Goal: Find specific page/section: Find specific page/section

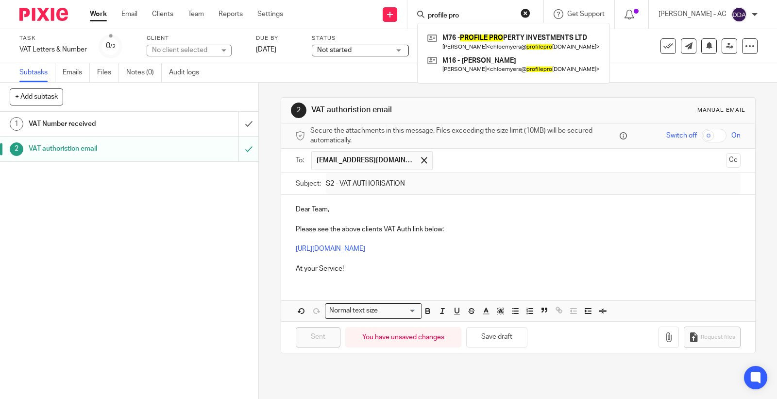
click at [414, 11] on div "Send new email Create task Add client Request signature profile pro M76 - PROFI…" at bounding box center [537, 14] width 479 height 29
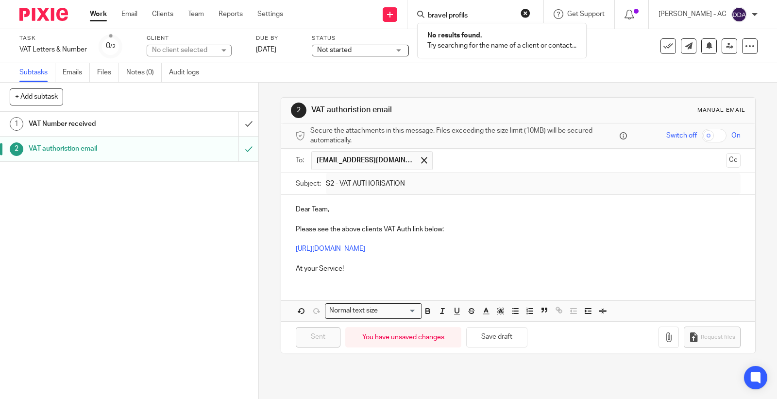
click button "submit" at bounding box center [0, 0] width 0 height 0
drag, startPoint x: 503, startPoint y: 12, endPoint x: 417, endPoint y: 12, distance: 86.0
click at [417, 12] on div "bravel profils No results found. Try searching for the name of a client or cont…" at bounding box center [475, 14] width 136 height 29
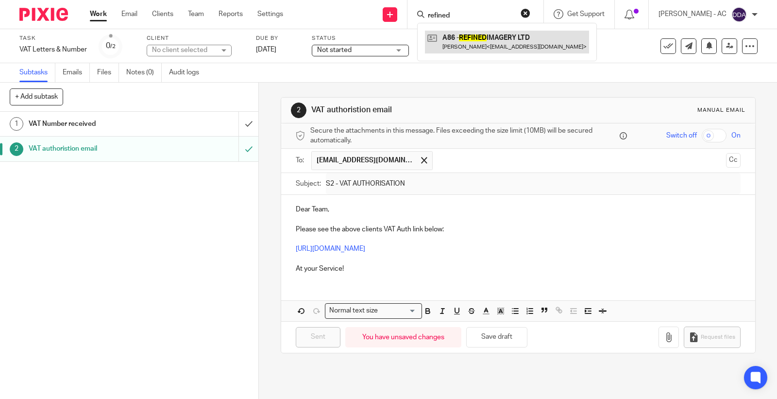
type input "refined"
drag, startPoint x: 478, startPoint y: 7, endPoint x: 438, endPoint y: 12, distance: 41.1
click at [438, 12] on div "refined A86 - REFINED IMAGERY LTD Folajimi Abatan < folaabatan@live.co.uk >" at bounding box center [475, 14] width 136 height 29
drag, startPoint x: 486, startPoint y: 16, endPoint x: 415, endPoint y: 21, distance: 71.1
click at [415, 21] on div "Send new email Create task Add client Request signature refined A86 - REFINED I…" at bounding box center [537, 14] width 479 height 29
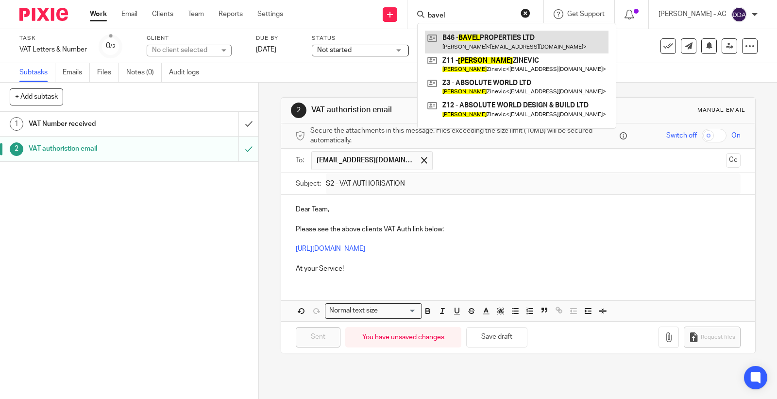
type input "bavel"
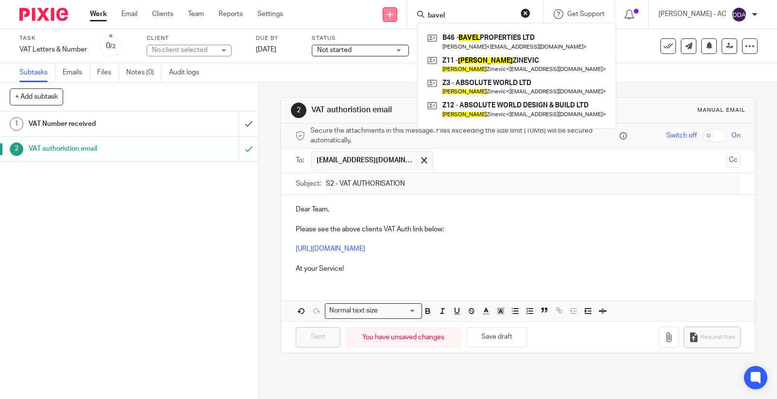
drag, startPoint x: 459, startPoint y: 14, endPoint x: 401, endPoint y: 14, distance: 57.8
click at [402, 14] on div "Send new email Create task Add client Request signature bavel B46 - BAVEL PROPE…" at bounding box center [537, 14] width 479 height 29
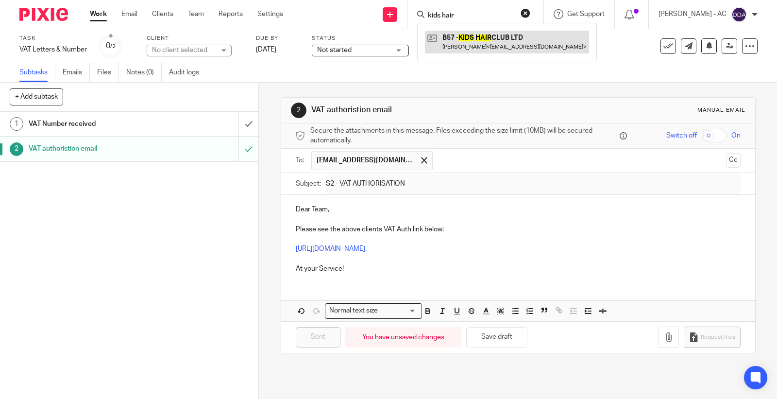
type input "kids hair"
drag, startPoint x: 479, startPoint y: 18, endPoint x: 415, endPoint y: 17, distance: 64.1
click at [415, 17] on div "Send new email Create task Add client Request signature kids hair B57 - KIDS HA…" at bounding box center [537, 14] width 479 height 29
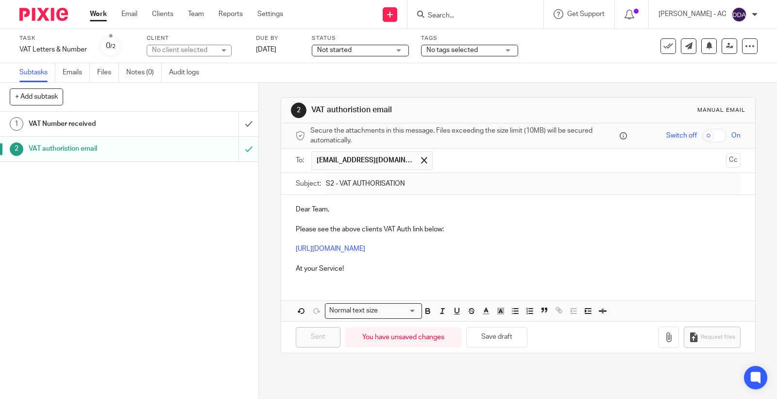
click at [445, 12] on input "Search" at bounding box center [470, 16] width 87 height 9
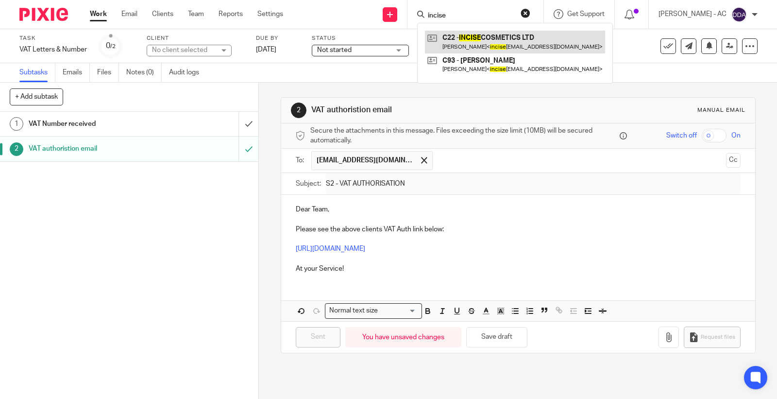
type input "incise"
drag, startPoint x: 465, startPoint y: 13, endPoint x: 411, endPoint y: 13, distance: 53.9
click at [411, 13] on div "Send new email Create task Add client Request signature incise C22 - INCISE COS…" at bounding box center [537, 14] width 479 height 29
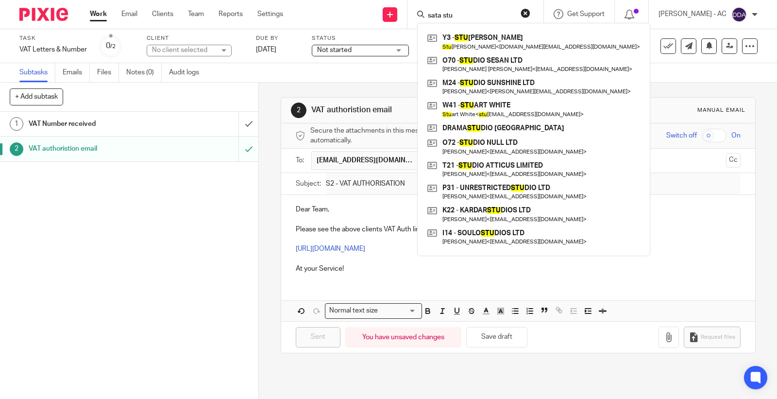
drag, startPoint x: 474, startPoint y: 13, endPoint x: 419, endPoint y: 11, distance: 54.5
click at [419, 11] on div "sata stu Y3 - STU ART YOUNGMAN Stu art Youngman < young.ie@live.co.uk > O70 - S…" at bounding box center [475, 14] width 136 height 29
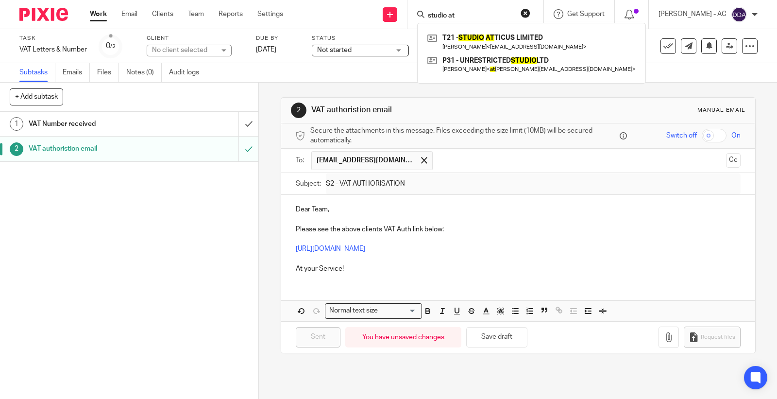
drag, startPoint x: 474, startPoint y: 13, endPoint x: 418, endPoint y: 10, distance: 55.9
click at [418, 10] on div "studio at T21 - STUDIO AT TICUS LIMITED Charlotte Toon < hellostudioatticus@gma…" at bounding box center [475, 14] width 136 height 29
paste input "G Rep Ltd"
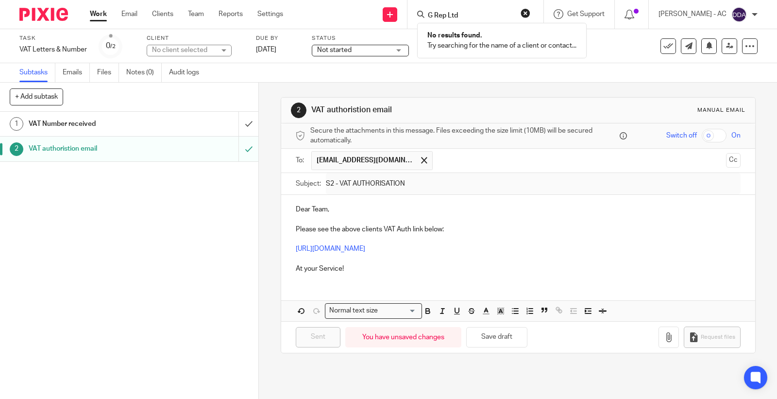
type input "G Rep Ltd"
drag, startPoint x: 468, startPoint y: 12, endPoint x: 399, endPoint y: 8, distance: 68.6
click at [398, 9] on div "Send new email Create task Add client Request signature G Rep Ltd No results fo…" at bounding box center [537, 14] width 479 height 29
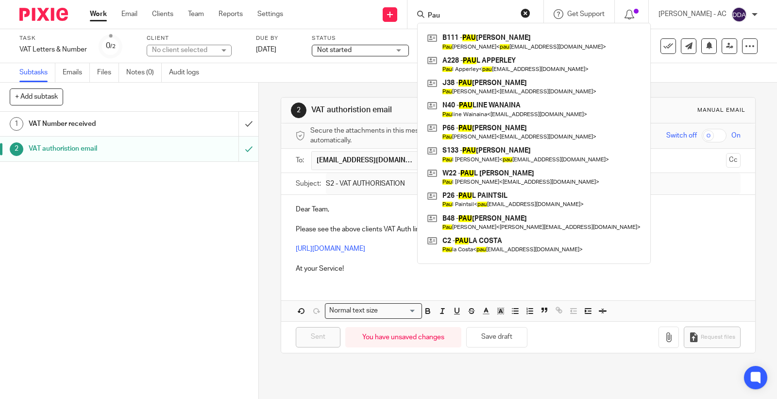
click at [454, 13] on input "Pau" at bounding box center [470, 16] width 87 height 9
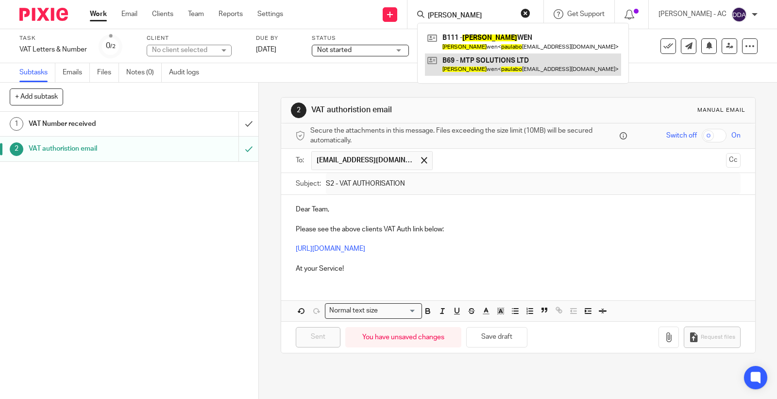
type input "Paula bo"
click at [487, 68] on link at bounding box center [523, 64] width 196 height 22
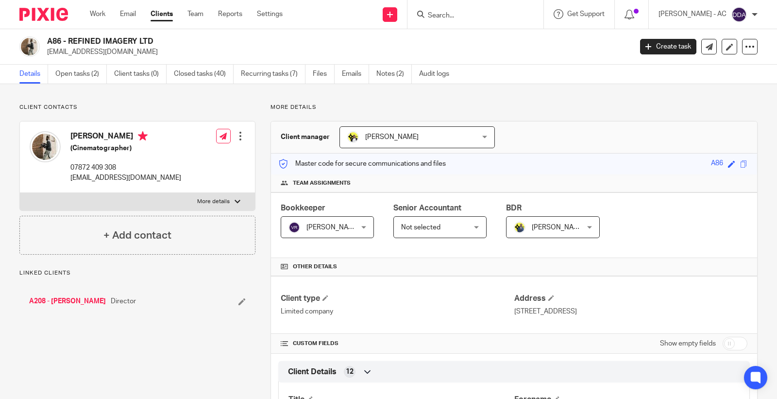
drag, startPoint x: 155, startPoint y: 40, endPoint x: 47, endPoint y: 33, distance: 109.0
click at [40, 38] on div "A86 - REFINED IMAGERY LTD folaabatan@live.co.uk" at bounding box center [322, 46] width 606 height 20
copy div "A86 - REFINED IMAGERY LTD"
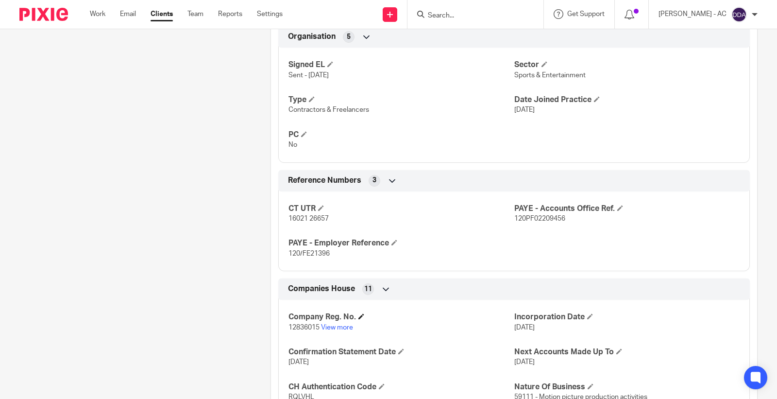
scroll to position [647, 0]
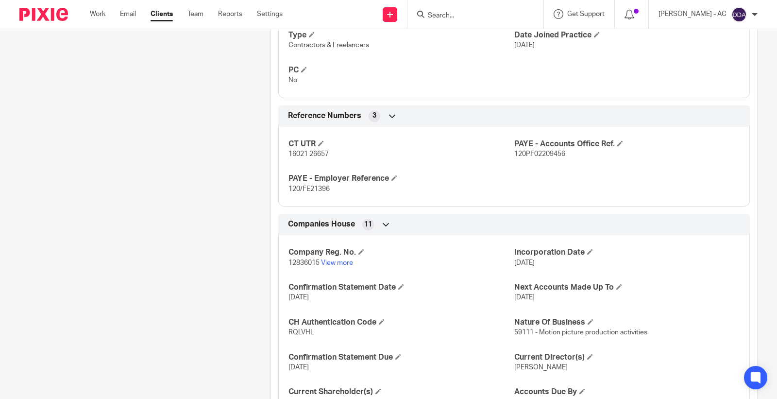
click at [303, 268] on p "12836015 View more" at bounding box center [401, 263] width 225 height 10
click at [303, 265] on span "12836015" at bounding box center [304, 262] width 31 height 7
copy p "12836015"
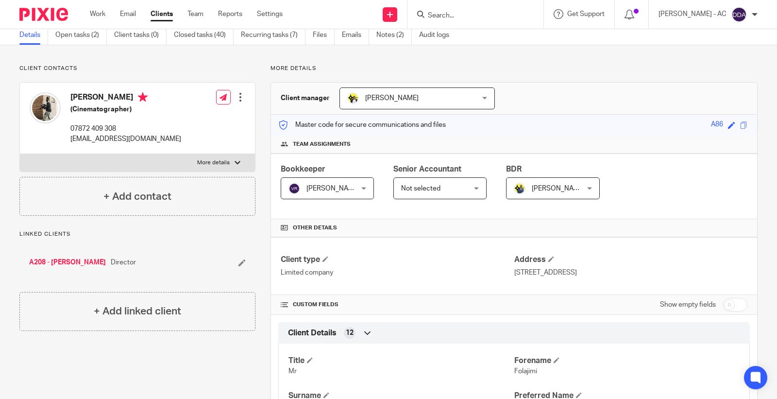
scroll to position [0, 0]
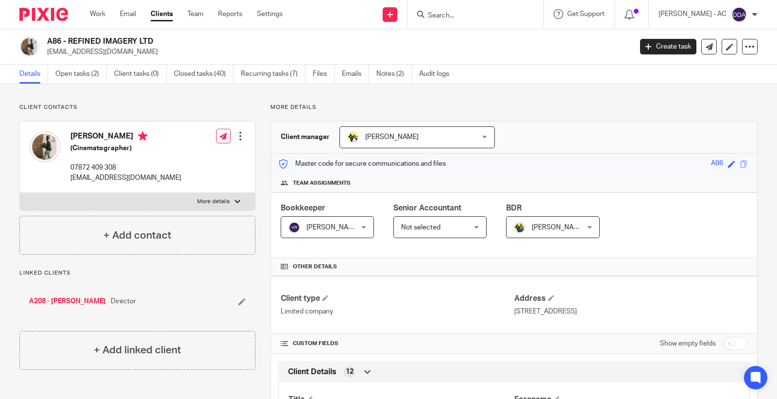
click at [56, 41] on h2 "A86 - REFINED IMAGERY LTD" at bounding box center [278, 41] width 463 height 10
copy h2 "A86"
drag, startPoint x: 175, startPoint y: 43, endPoint x: 68, endPoint y: 39, distance: 106.9
click at [68, 39] on h2 "B46 - BAVEL PROPERTIES LTD" at bounding box center [278, 41] width 463 height 10
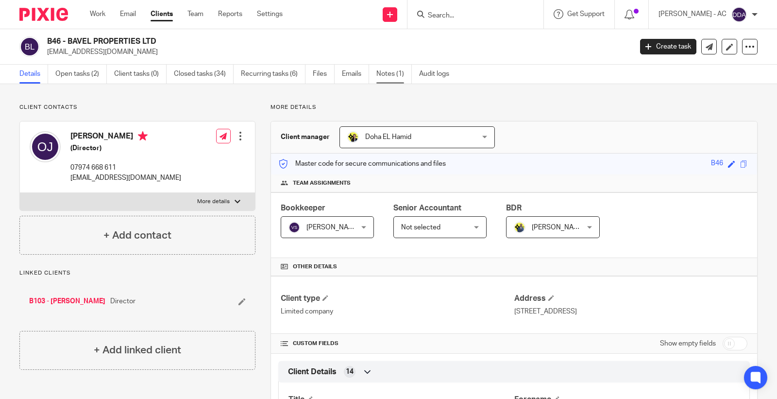
copy h2 "BAVEL PROPERTIES LTD"
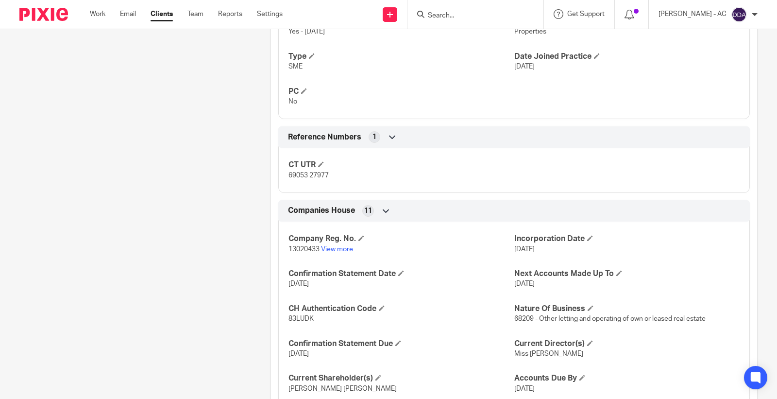
scroll to position [809, 0]
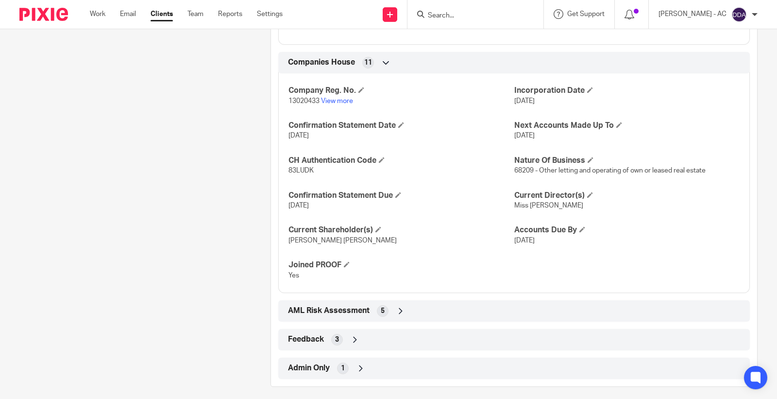
click at [300, 104] on p "13020433 View more" at bounding box center [401, 101] width 225 height 10
click at [302, 102] on span "13020433" at bounding box center [304, 101] width 31 height 7
copy p "13020433"
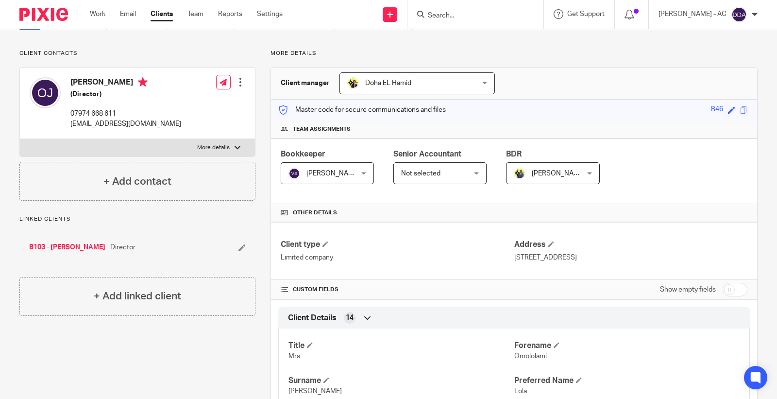
scroll to position [0, 0]
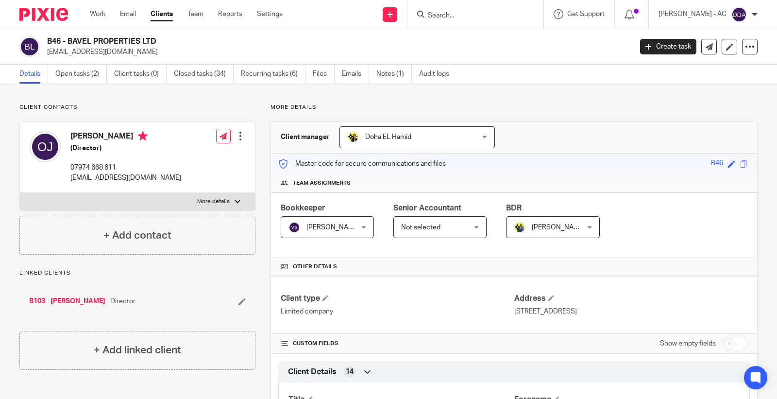
click at [54, 39] on h2 "B46 - BAVEL PROPERTIES LTD" at bounding box center [278, 41] width 463 height 10
copy h2 "B46"
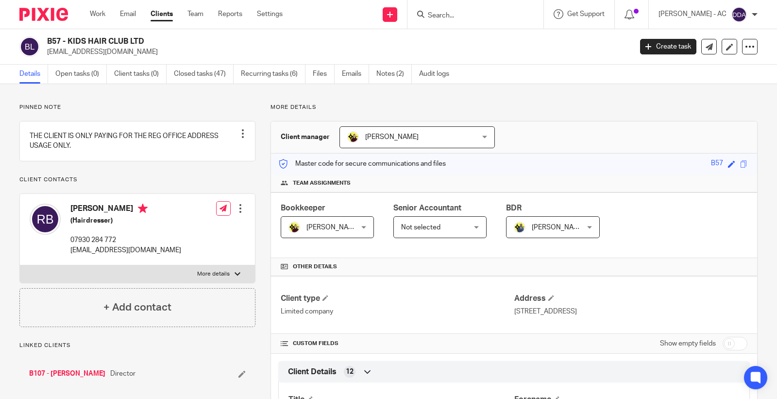
drag, startPoint x: 155, startPoint y: 34, endPoint x: 69, endPoint y: 43, distance: 86.4
click at [69, 43] on div "B57 - KIDS HAIR CLUB LTD [EMAIL_ADDRESS][DOMAIN_NAME] Create task Update from C…" at bounding box center [388, 46] width 777 height 35
copy h2 "KIDS HAIR CLUB LTD"
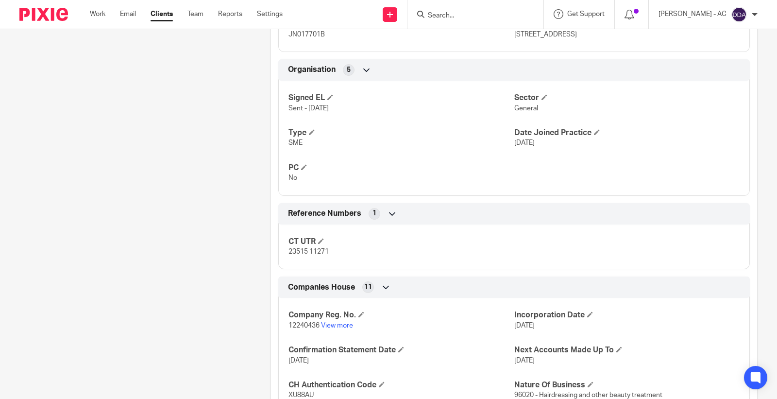
scroll to position [647, 0]
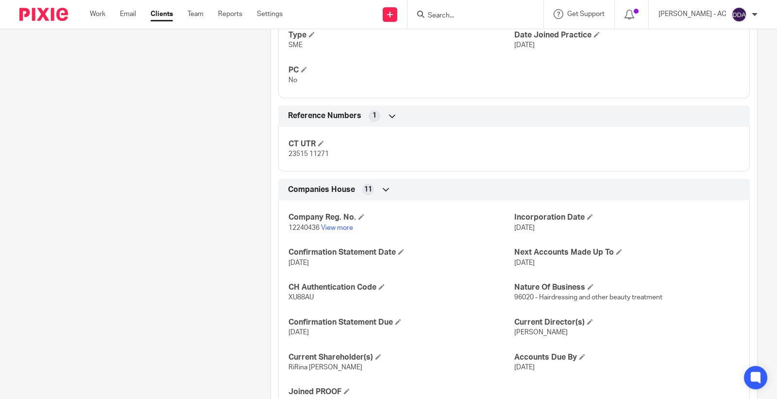
click at [297, 227] on span "12240436" at bounding box center [304, 227] width 31 height 7
copy p "12240436"
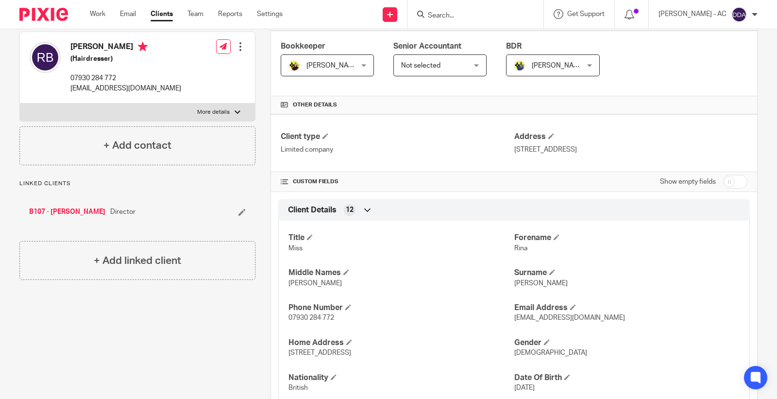
scroll to position [0, 0]
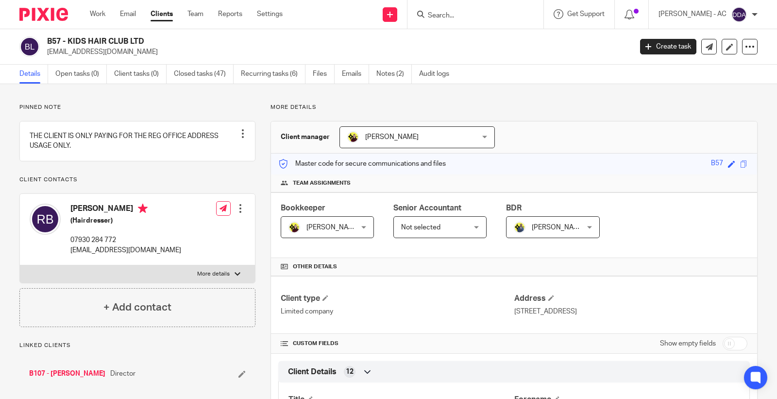
click at [56, 39] on h2 "B57 - KIDS HAIR CLUB LTD" at bounding box center [278, 41] width 463 height 10
copy h2 "B57"
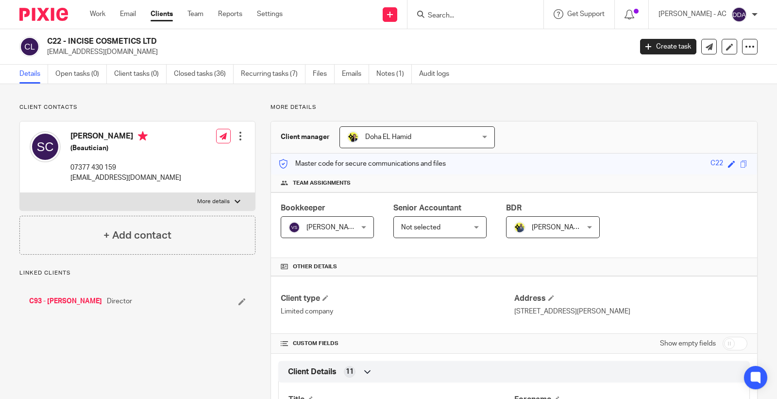
drag, startPoint x: 169, startPoint y: 41, endPoint x: 68, endPoint y: 41, distance: 101.0
click at [68, 41] on h2 "C22 - INCISE COSMETICS LTD" at bounding box center [278, 41] width 463 height 10
copy h2 "INCISE COSMETICS LTD"
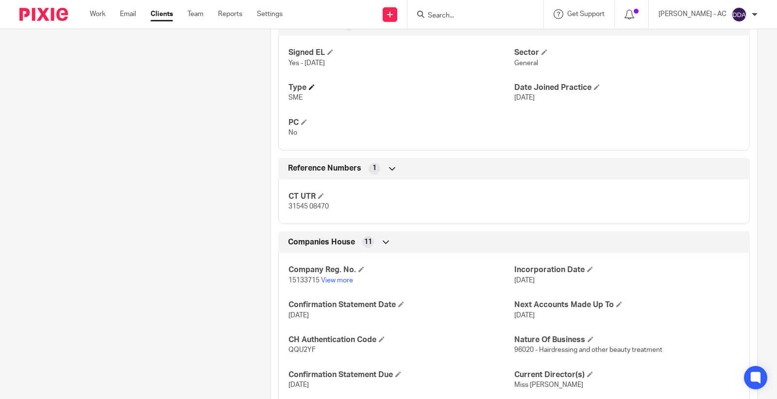
scroll to position [701, 0]
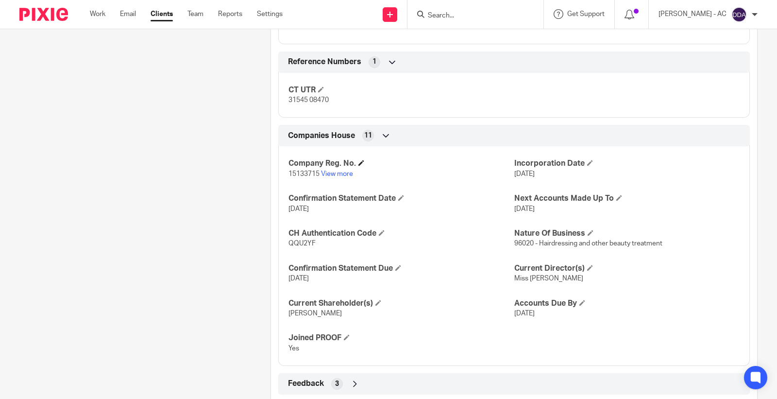
click at [304, 167] on h4 "Company Reg. No." at bounding box center [401, 163] width 225 height 10
click at [302, 179] on p "15133715 View more" at bounding box center [401, 174] width 225 height 10
copy p "15133715"
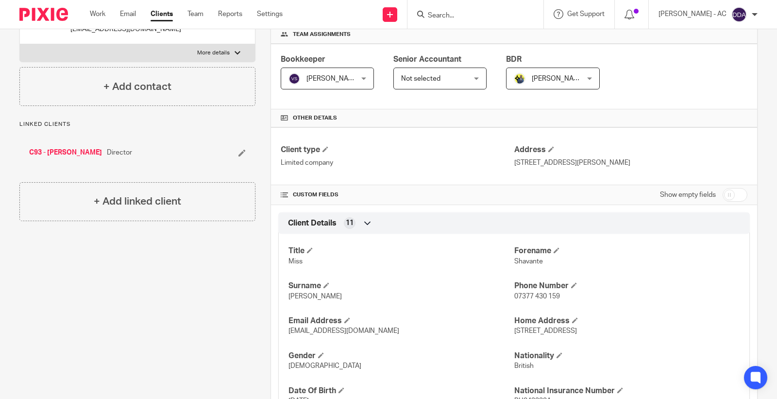
scroll to position [0, 0]
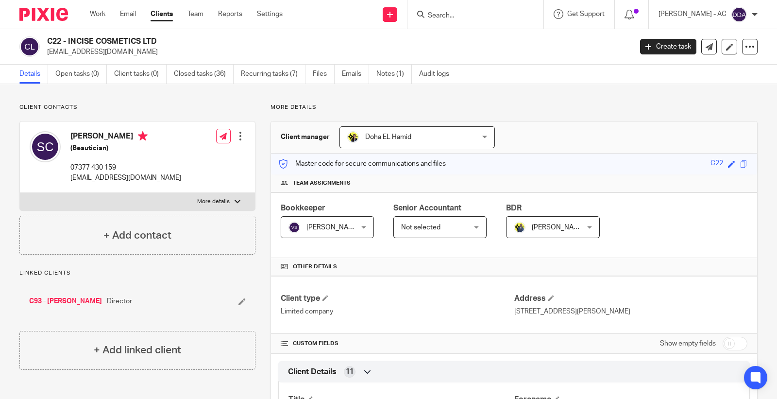
click at [55, 42] on h2 "C22 - INCISE COSMETICS LTD" at bounding box center [278, 41] width 463 height 10
copy h2 "C22"
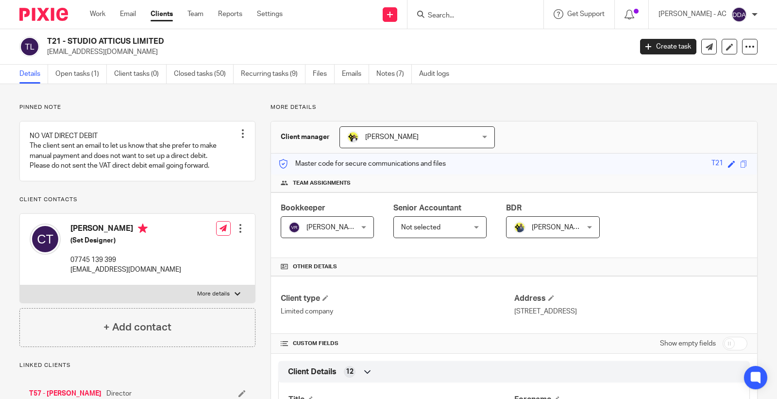
click at [68, 40] on h2 "T21 - STUDIO ATTICUS LIMITED" at bounding box center [278, 41] width 463 height 10
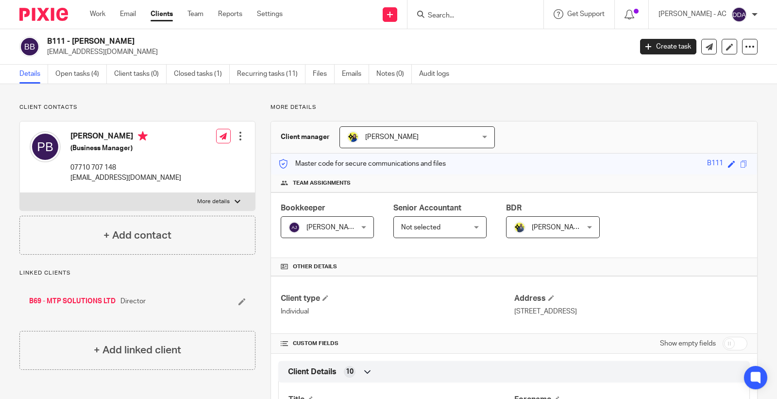
drag, startPoint x: 139, startPoint y: 40, endPoint x: 73, endPoint y: 41, distance: 66.5
click at [73, 41] on h2 "B111 - [PERSON_NAME]" at bounding box center [278, 41] width 463 height 10
copy h2 "PAULA BOWEN"
drag, startPoint x: 162, startPoint y: 35, endPoint x: 68, endPoint y: 40, distance: 94.3
click at [68, 40] on div "B69 - MTP SOLUTIONS LTD [EMAIL_ADDRESS][DOMAIN_NAME] Create task Update from Co…" at bounding box center [388, 46] width 777 height 35
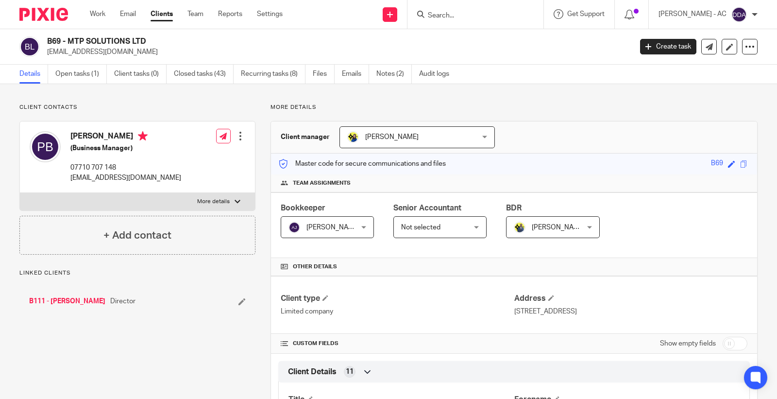
copy h2 "MTP SOLUTIONS LTD"
click at [477, 21] on div at bounding box center [475, 14] width 136 height 29
click at [470, 14] on input "Search" at bounding box center [470, 16] width 87 height 9
paste input "[EMAIL_ADDRESS][DOMAIN_NAME]"
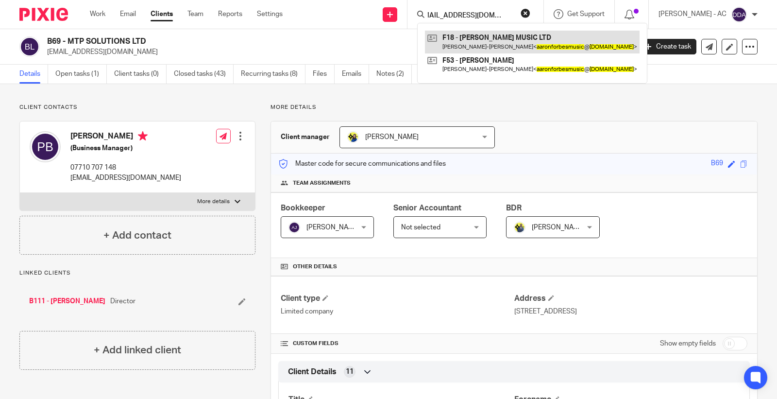
type input "[EMAIL_ADDRESS][DOMAIN_NAME]"
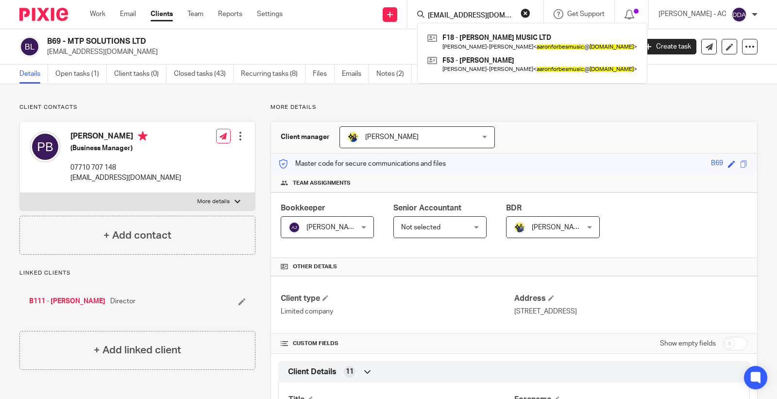
drag, startPoint x: 531, startPoint y: 13, endPoint x: 523, endPoint y: 11, distance: 8.1
click at [530, 12] on button "reset" at bounding box center [526, 13] width 10 height 10
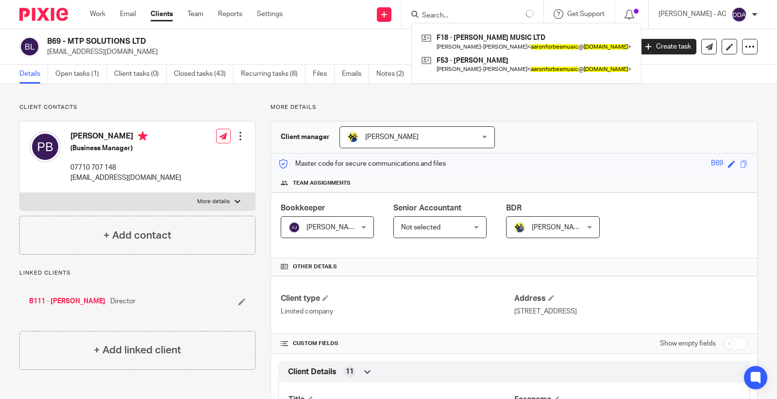
click at [474, 16] on input "Search" at bounding box center [464, 16] width 87 height 9
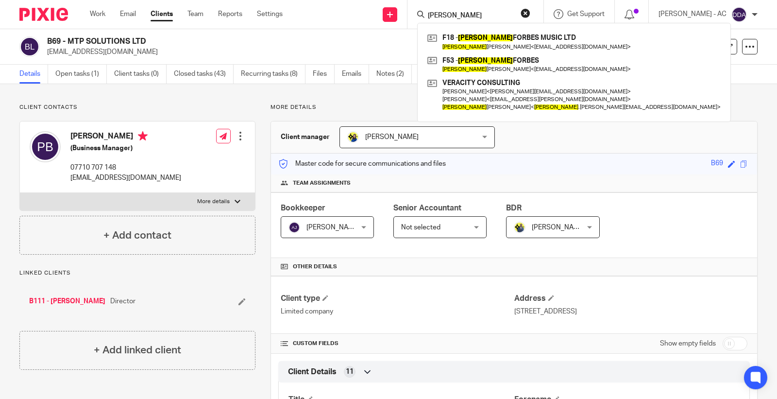
type input "[PERSON_NAME]"
